Goal: Information Seeking & Learning: Learn about a topic

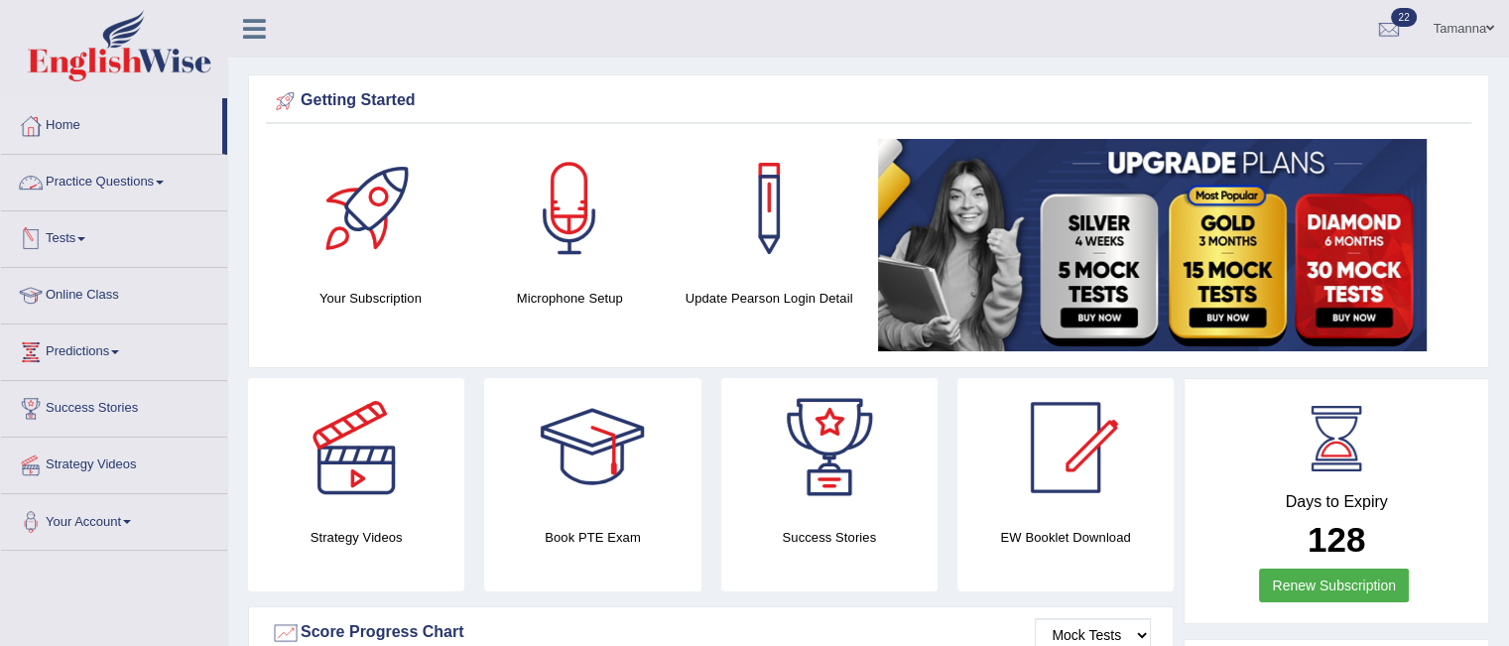
click at [167, 174] on link "Practice Questions" at bounding box center [114, 180] width 226 height 50
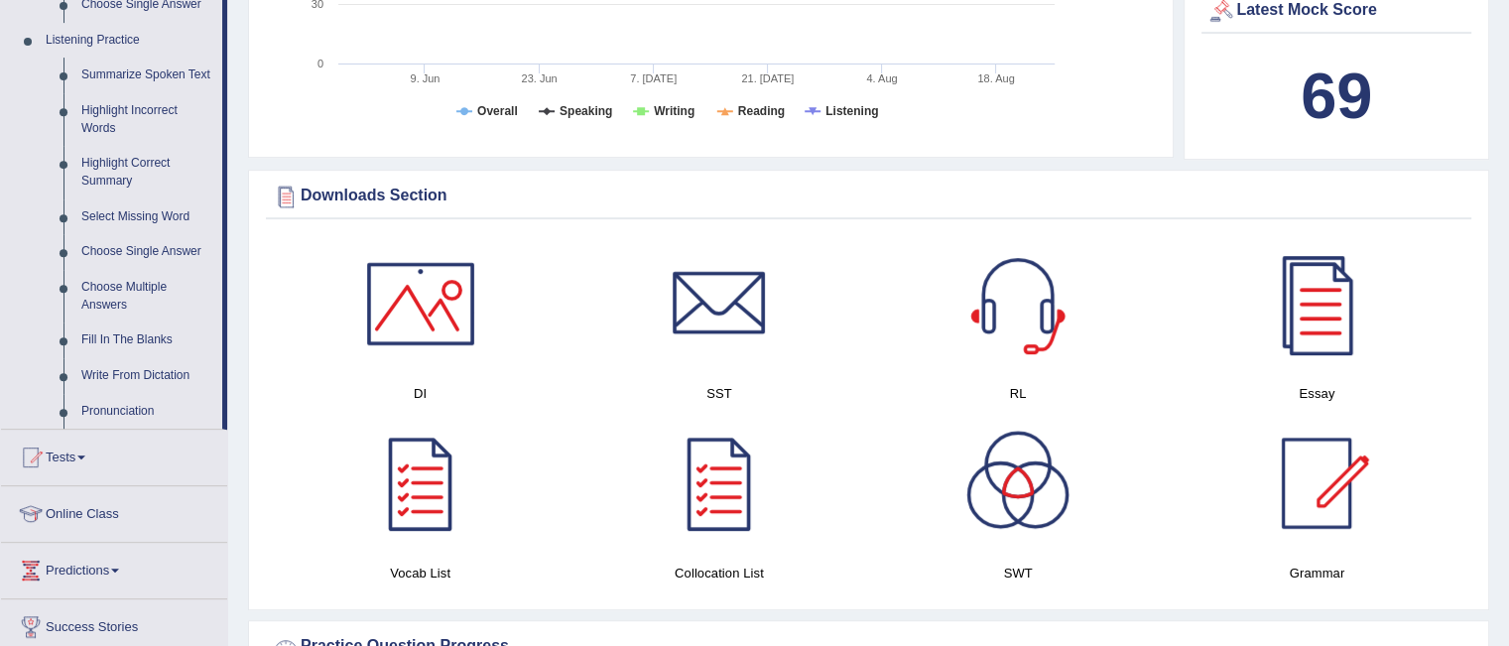
scroll to position [867, 0]
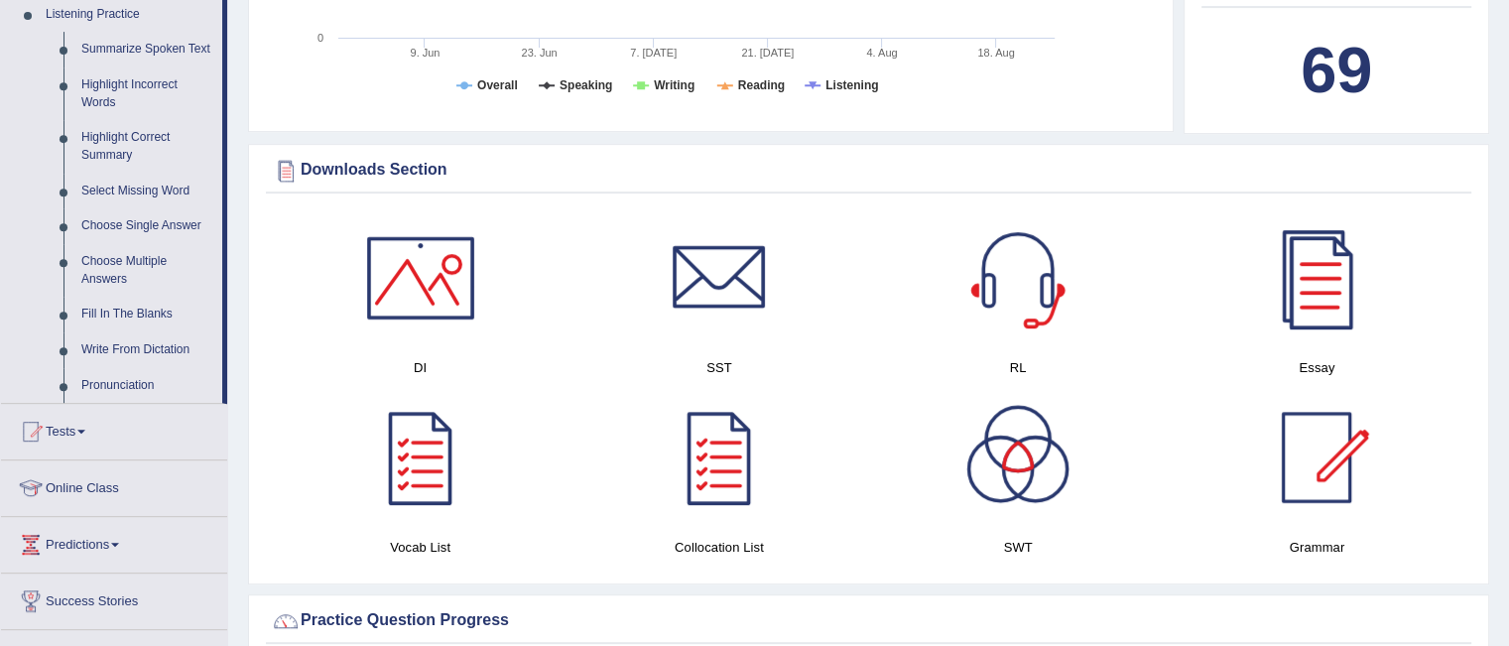
click at [1321, 265] on div at bounding box center [1316, 277] width 139 height 139
click at [1031, 268] on div at bounding box center [1017, 277] width 139 height 139
click at [436, 271] on div at bounding box center [420, 277] width 139 height 139
click at [1002, 447] on div at bounding box center [1017, 457] width 139 height 139
click at [723, 265] on div at bounding box center [719, 277] width 139 height 139
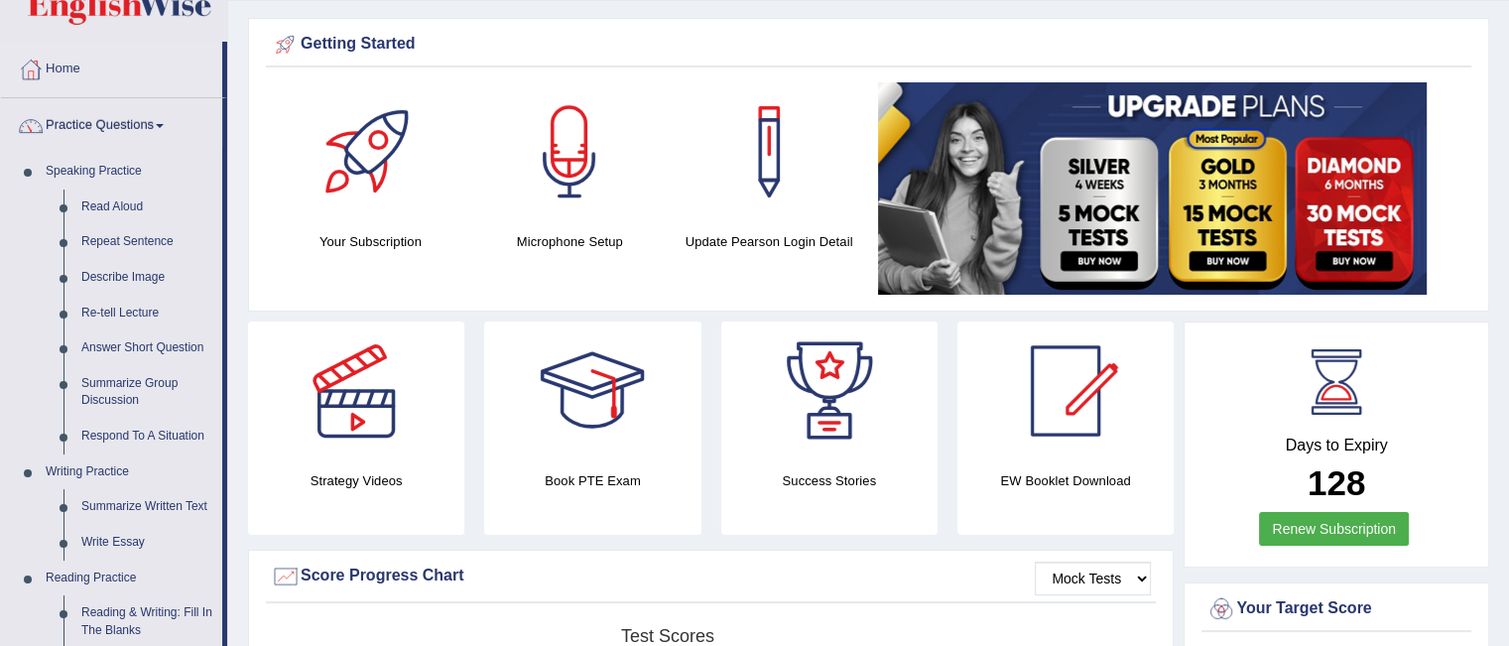
scroll to position [0, 0]
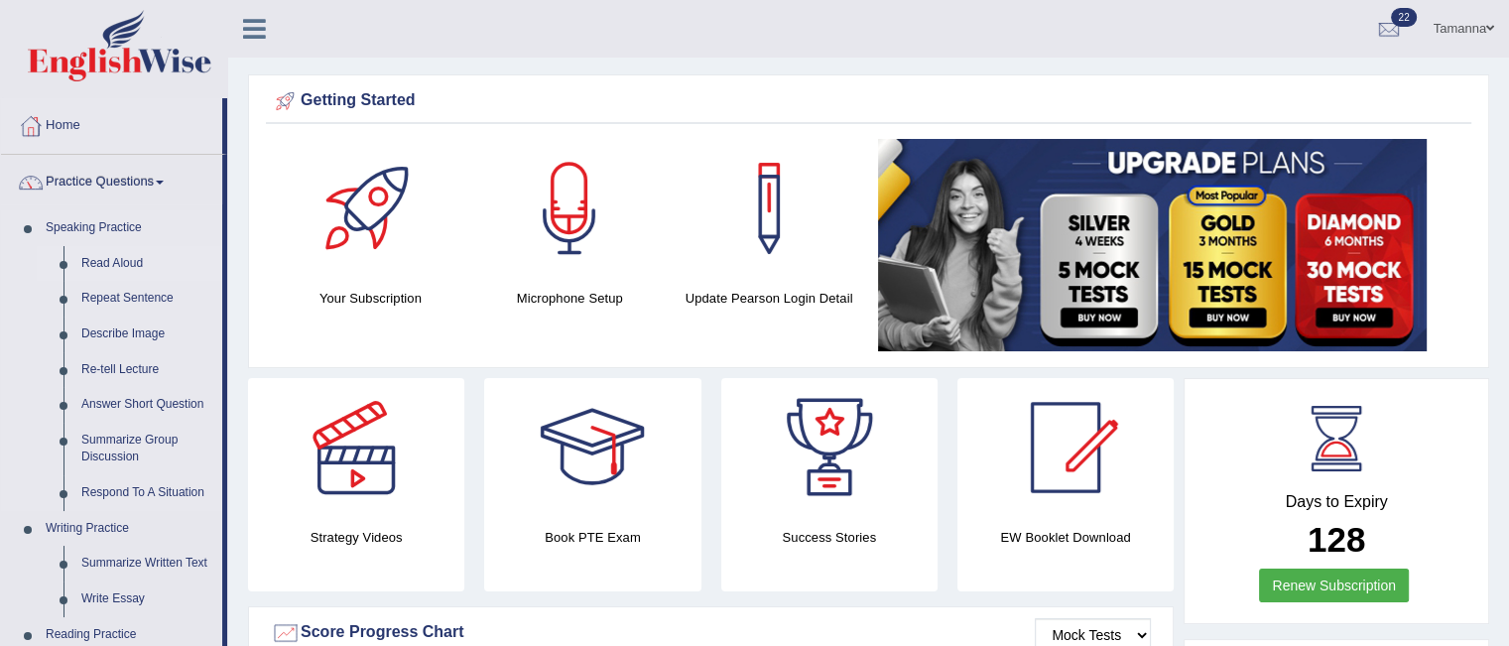
click at [126, 265] on link "Read Aloud" at bounding box center [147, 264] width 150 height 36
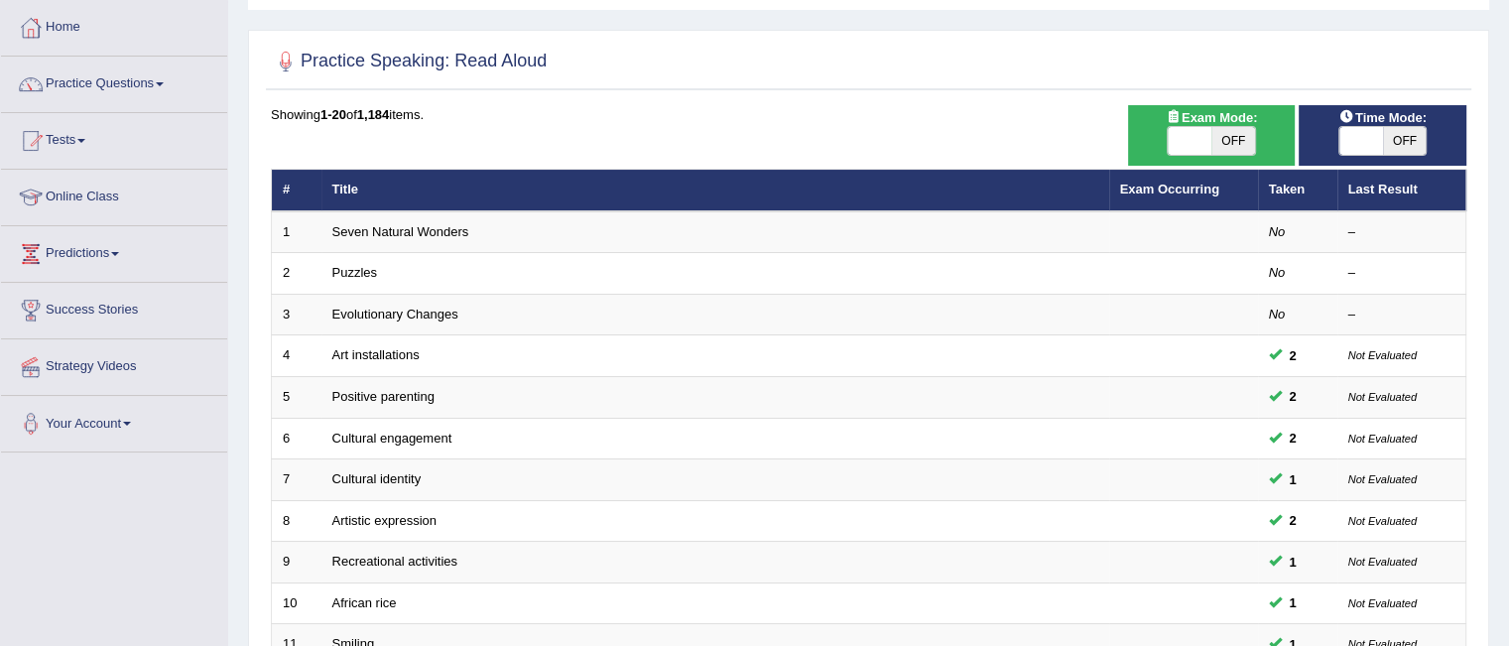
scroll to position [98, 0]
click at [165, 79] on link "Practice Questions" at bounding box center [114, 82] width 226 height 50
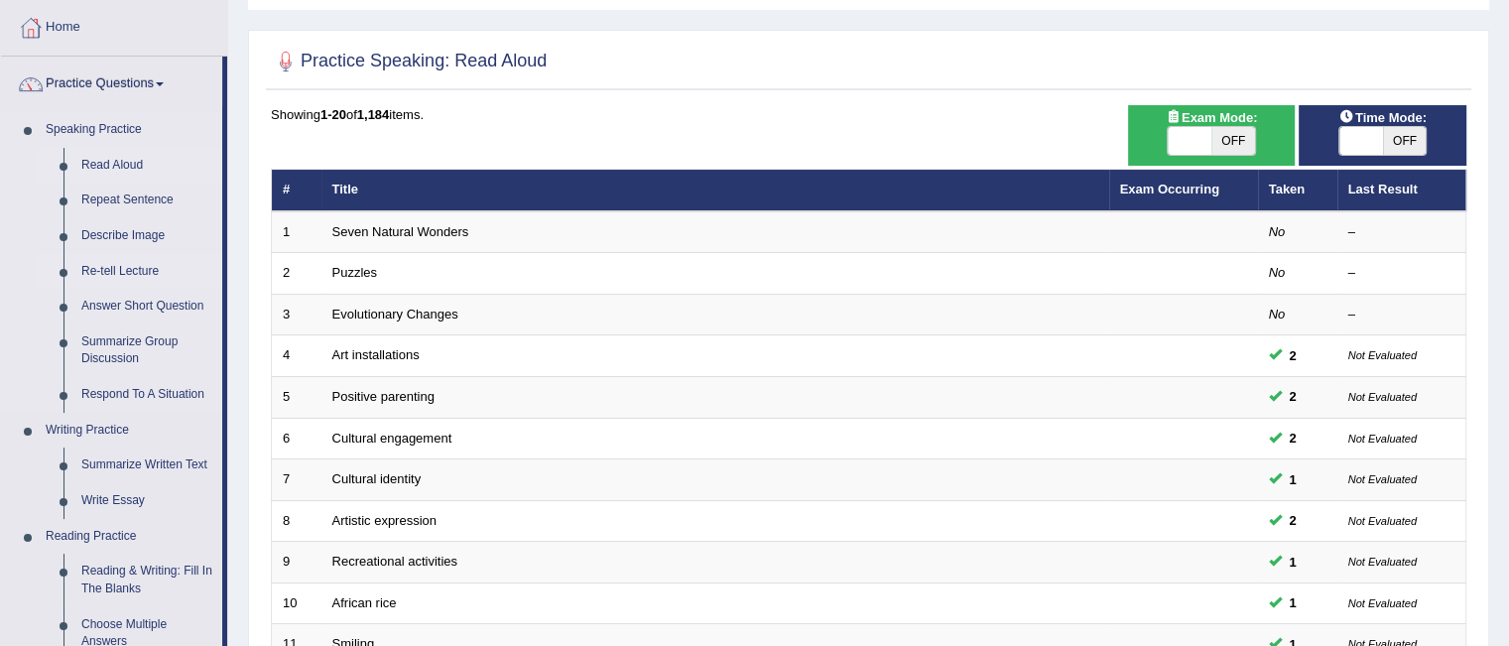
click at [113, 265] on link "Re-tell Lecture" at bounding box center [147, 272] width 150 height 36
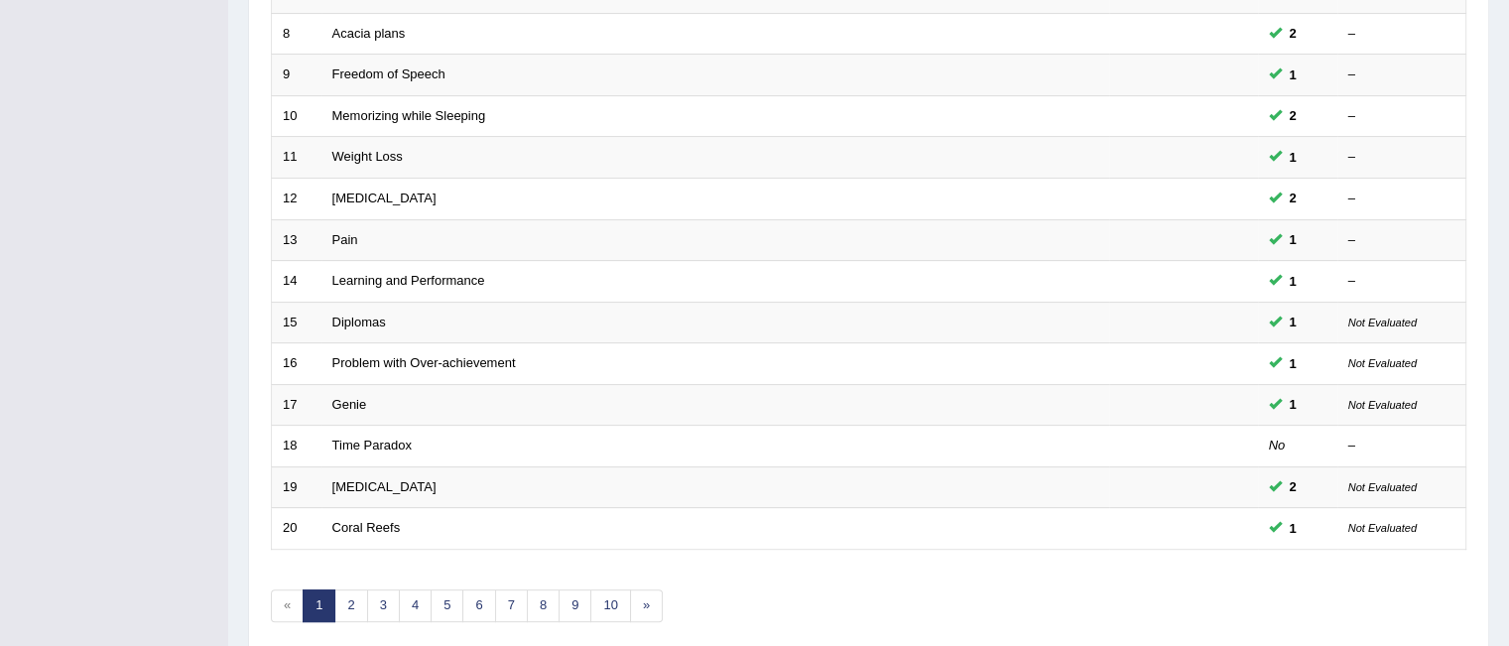
scroll to position [631, 0]
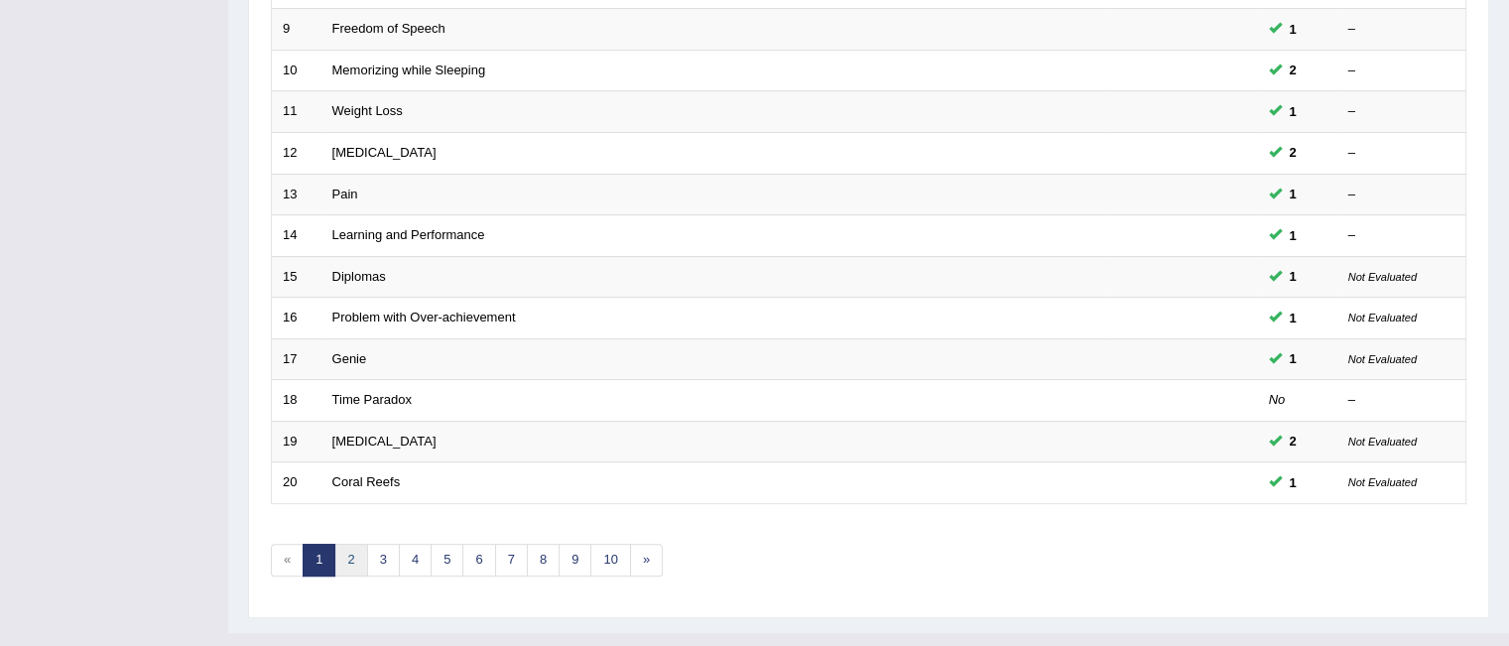
click at [350, 561] on link "2" at bounding box center [350, 560] width 33 height 33
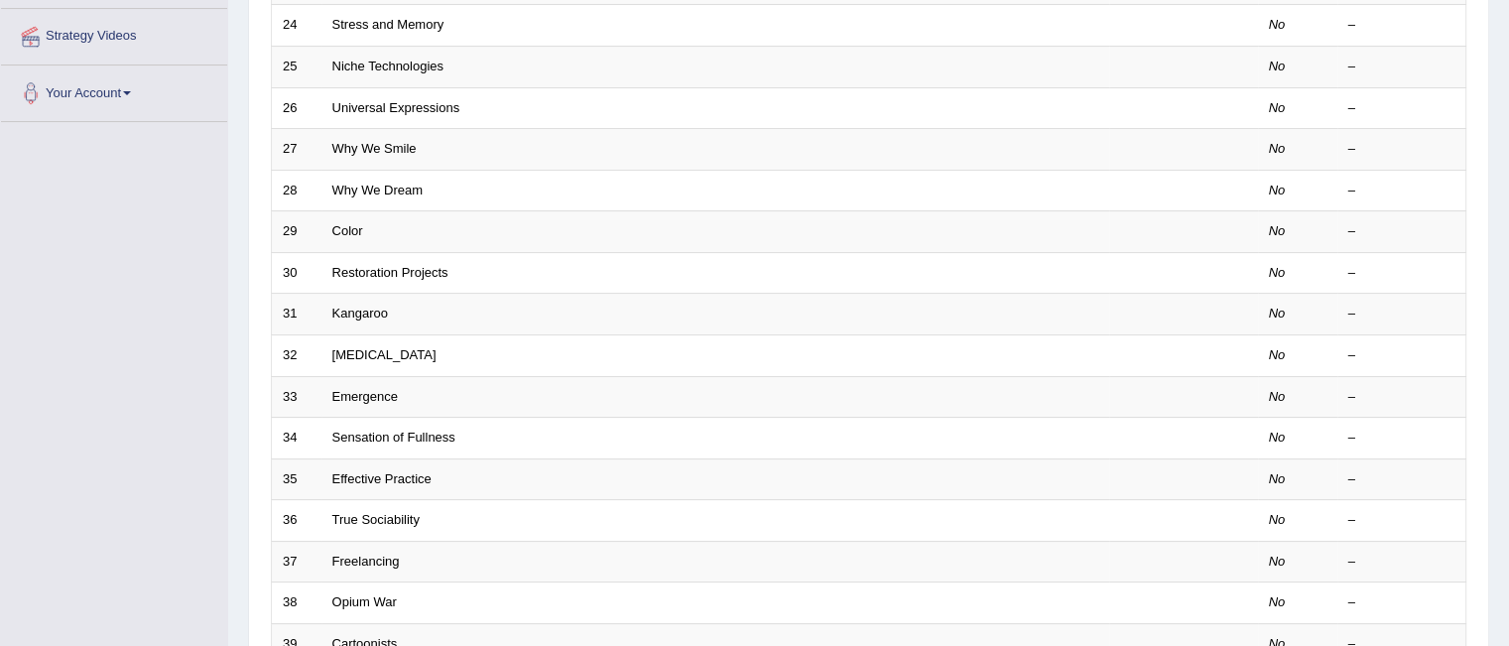
scroll to position [445, 0]
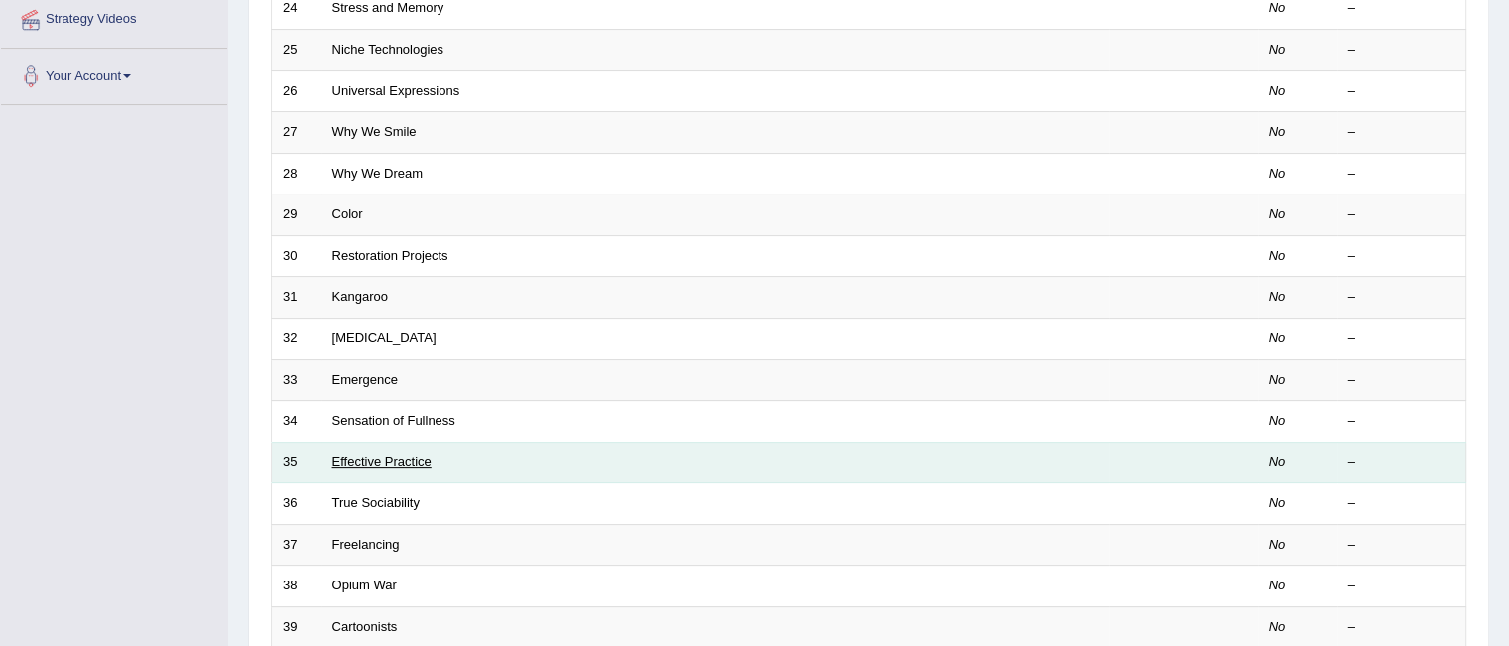
click at [413, 460] on link "Effective Practice" at bounding box center [381, 461] width 99 height 15
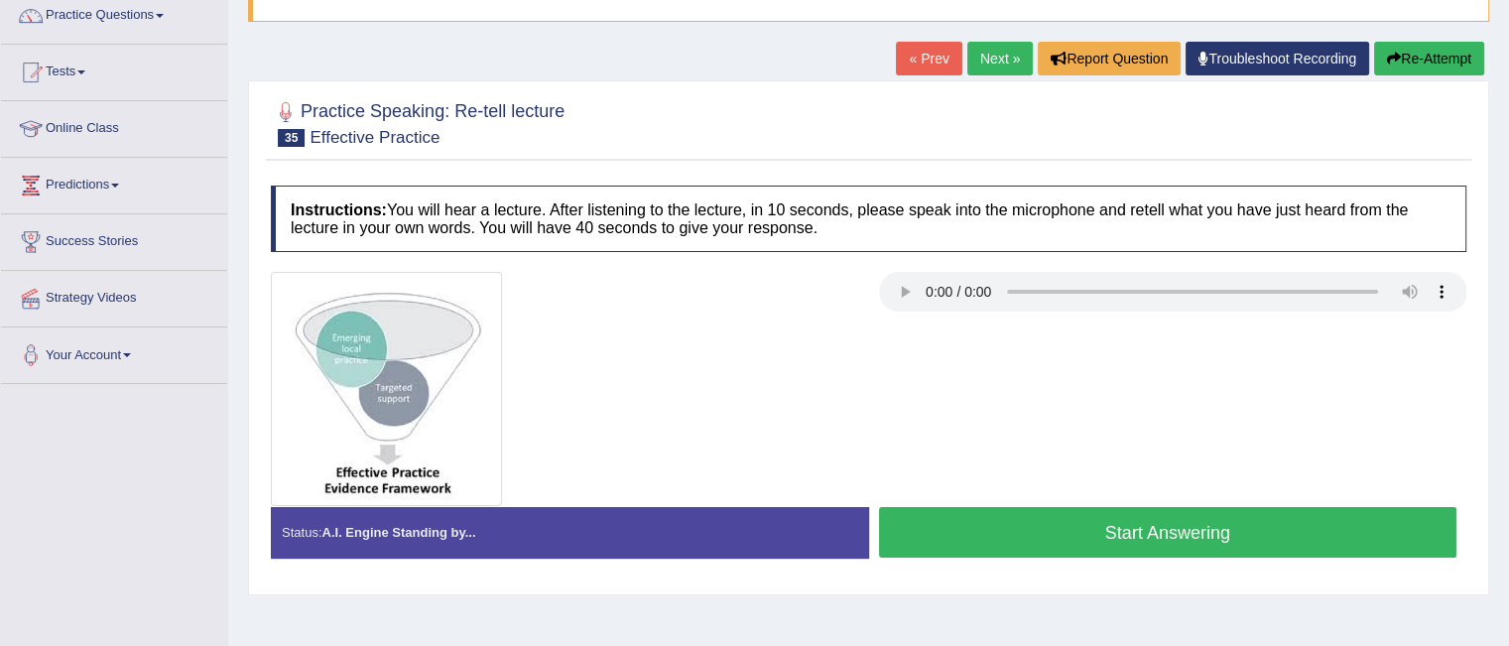
scroll to position [168, 0]
